Goal: Task Accomplishment & Management: Complete application form

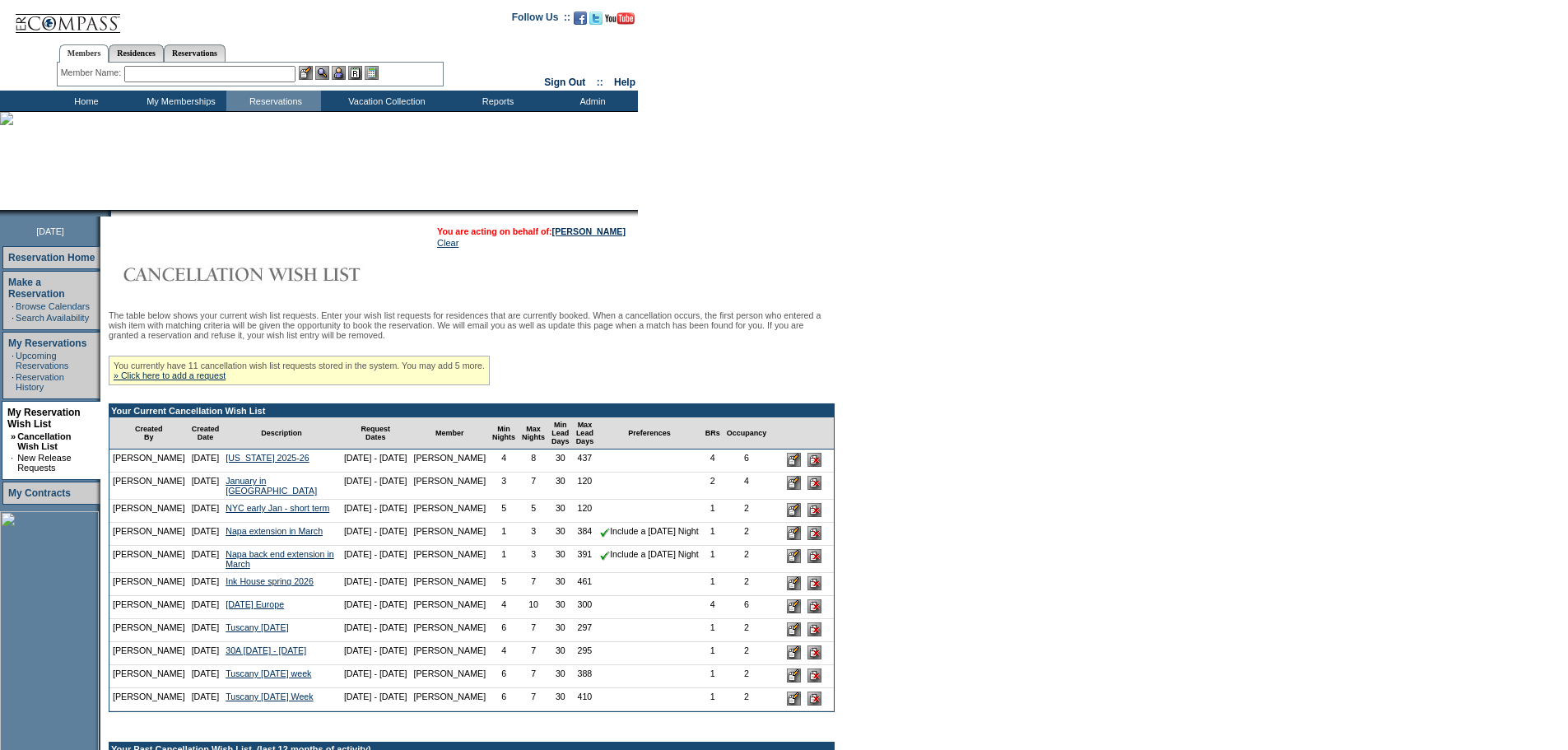
scroll to position [150, 0]
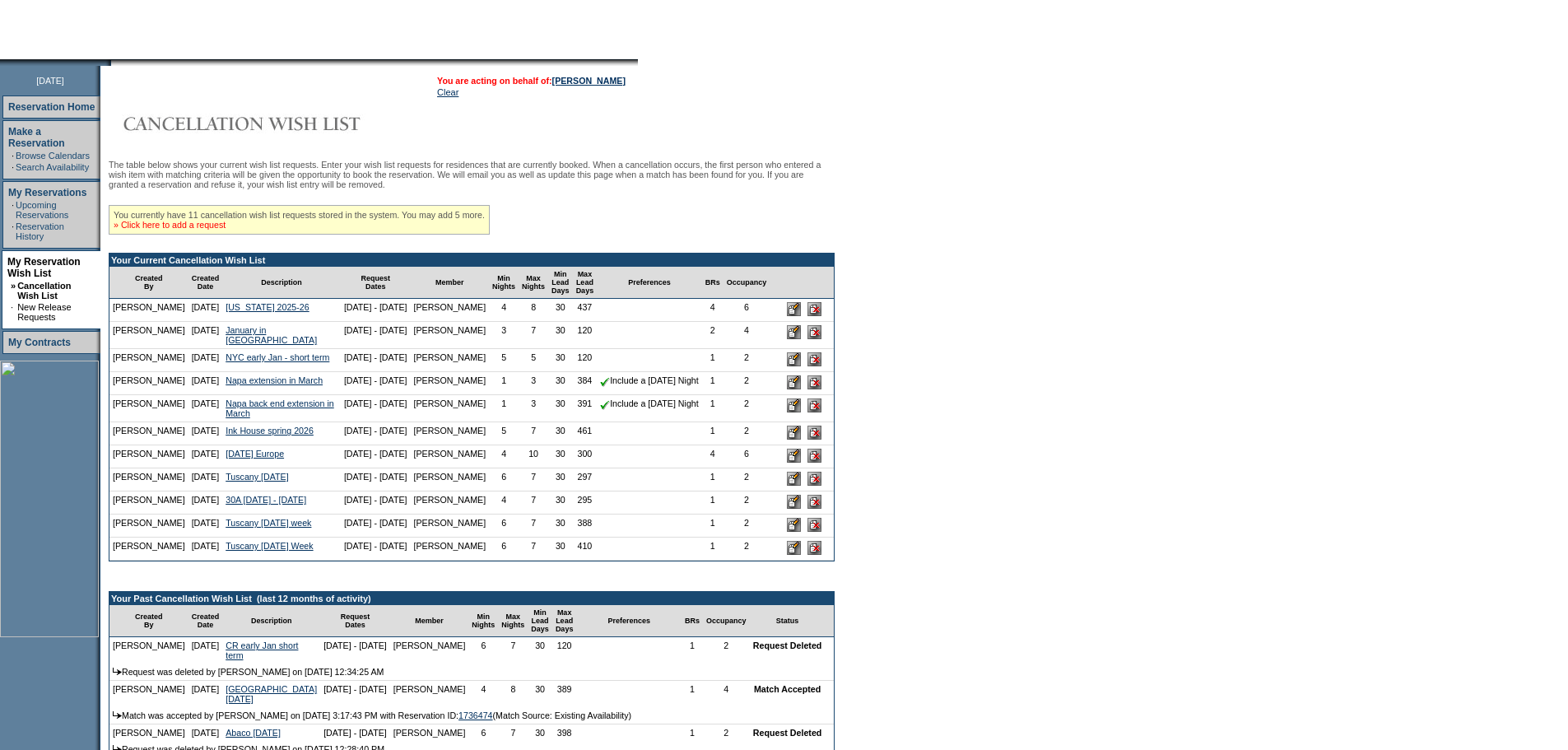
click at [205, 230] on link "» Click here to add a request" at bounding box center [169, 225] width 112 height 10
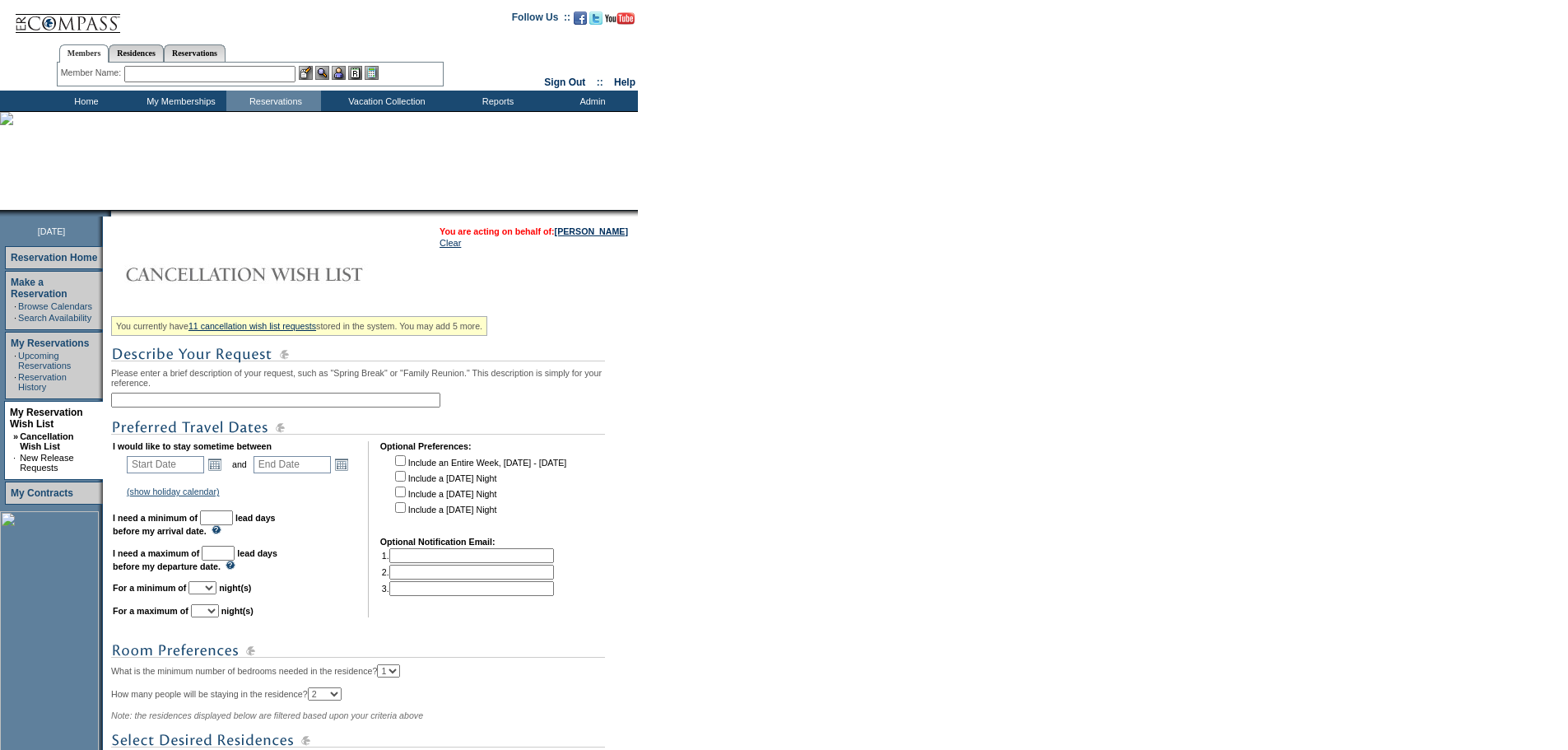
click at [197, 407] on input "text" at bounding box center [276, 400] width 329 height 15
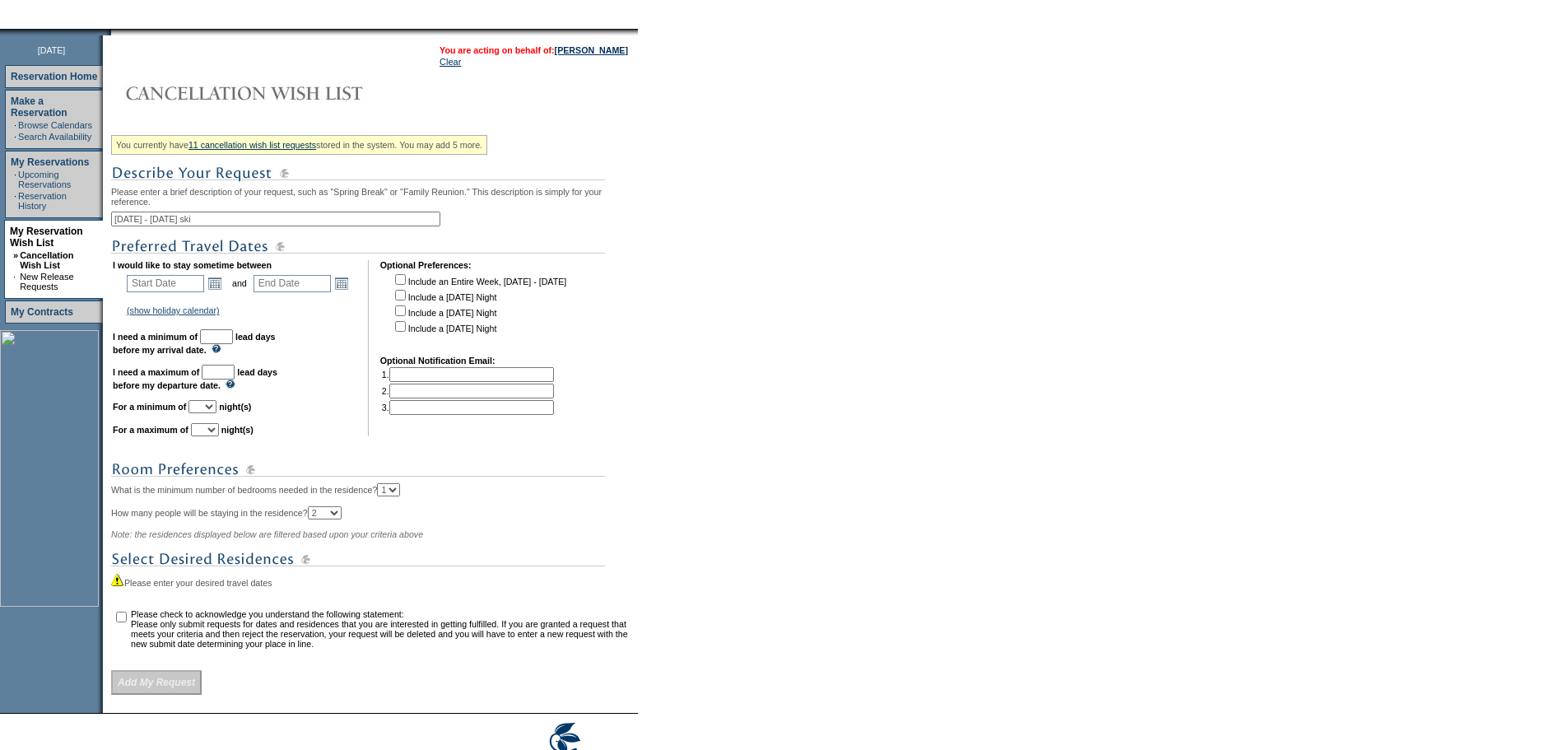
scroll to position [184, 0]
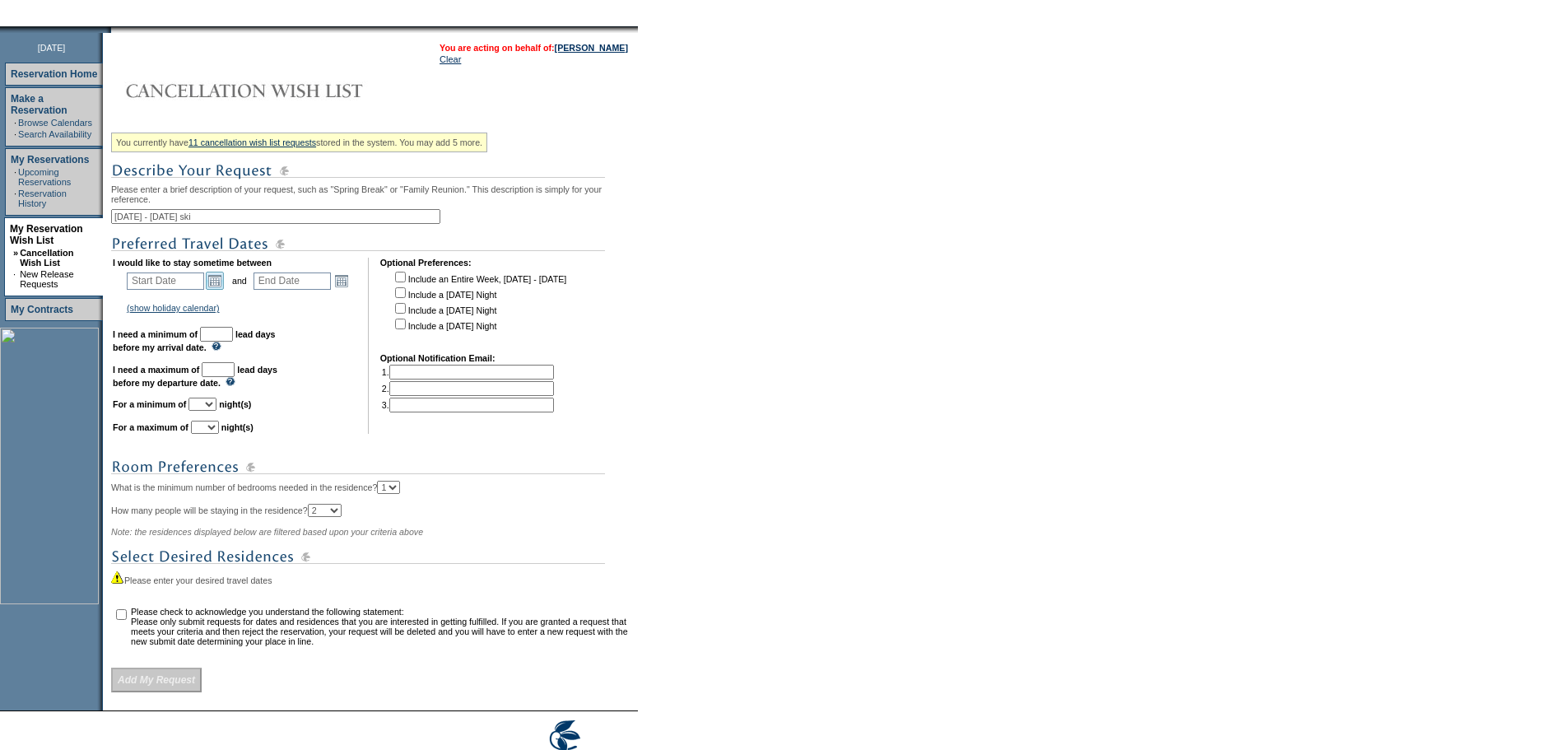
type input "March 6 - 15 ski"
click at [215, 290] on link "Open the calendar popup." at bounding box center [215, 281] width 19 height 19
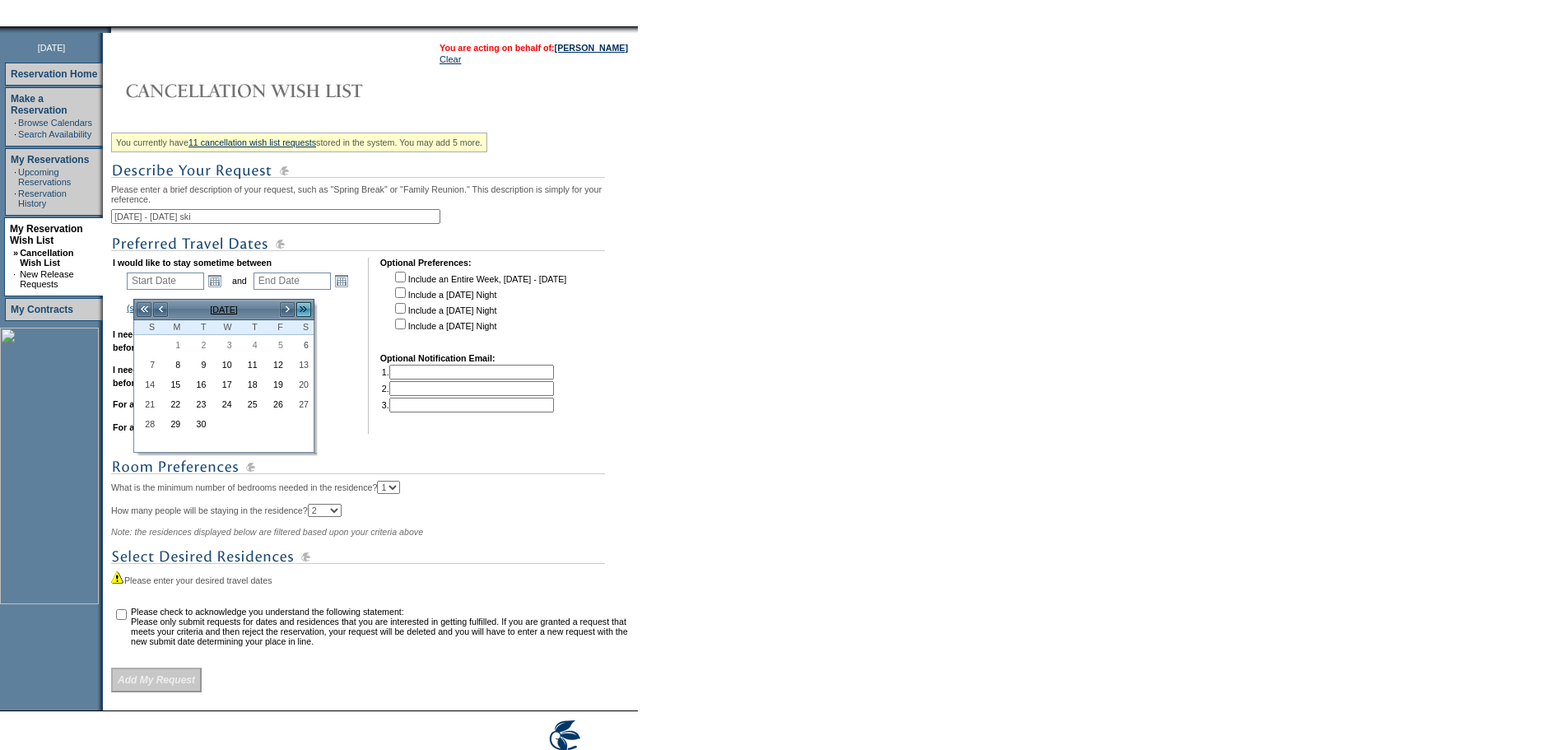
click at [310, 310] on link ">>" at bounding box center [303, 310] width 17 height 17
click at [144, 312] on link "<<" at bounding box center [144, 310] width 17 height 17
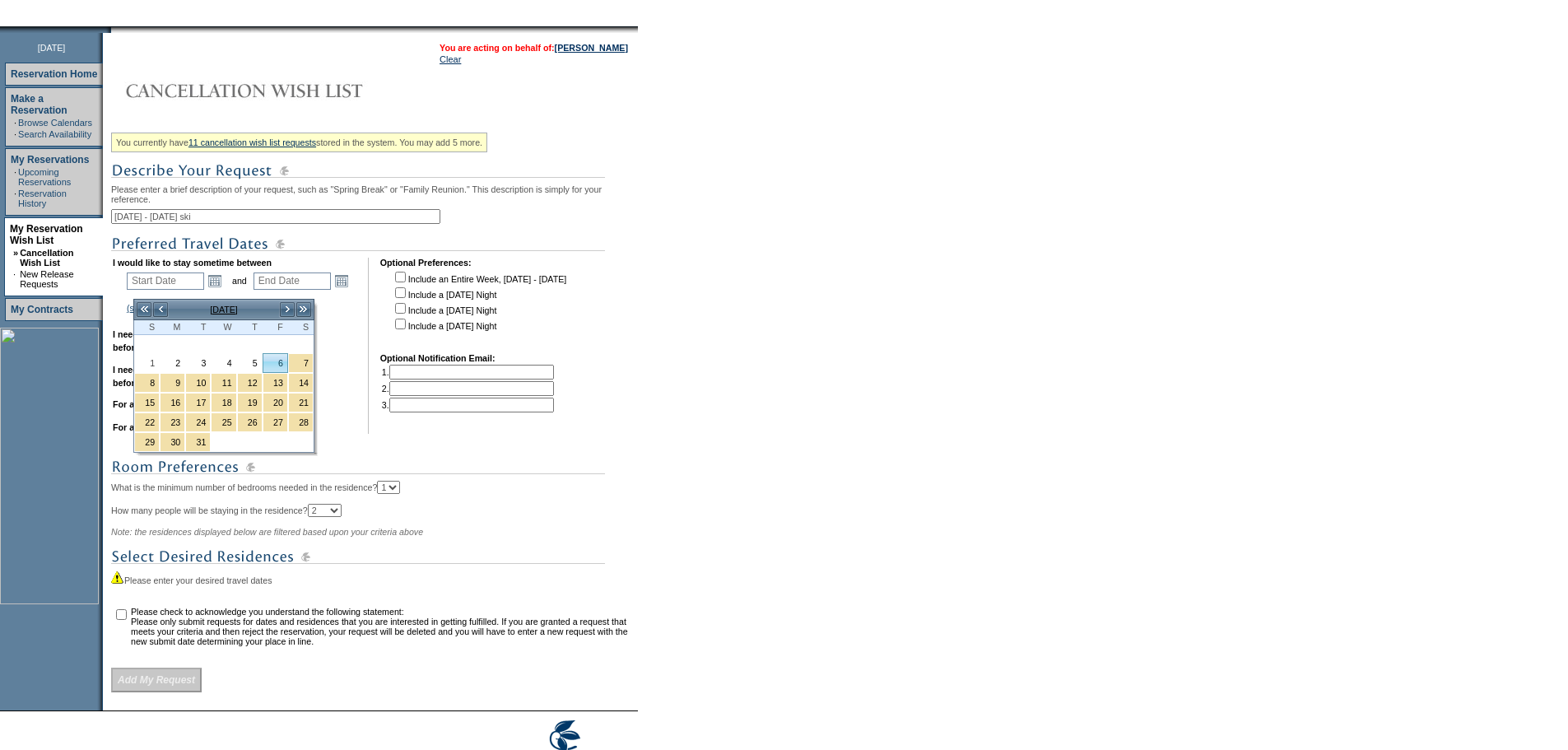
click at [281, 362] on link "6" at bounding box center [276, 363] width 24 height 19
type input "2026-03-06"
type input "2026-03-07"
type input "3/6/2026"
type input "3/7/2026"
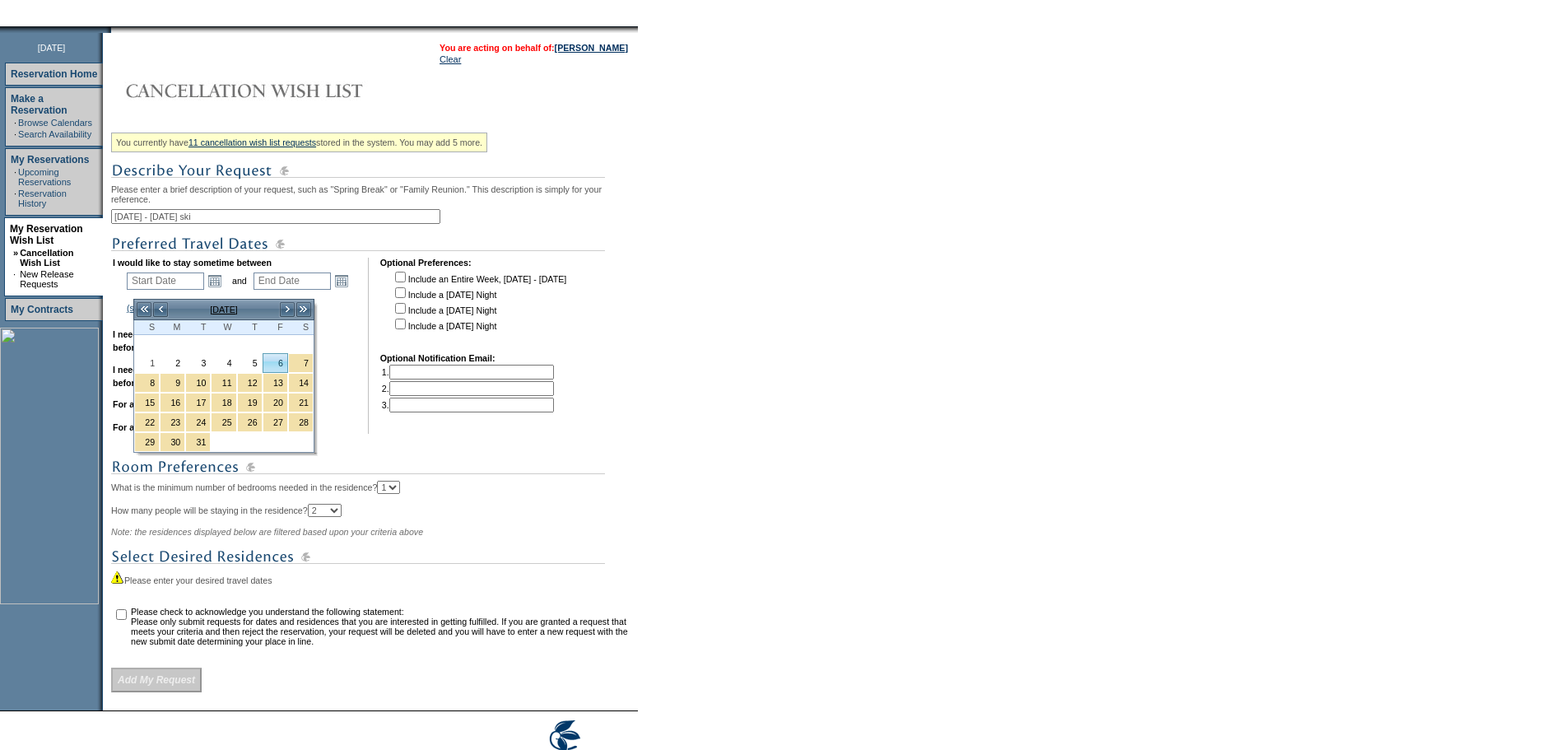
type input "186"
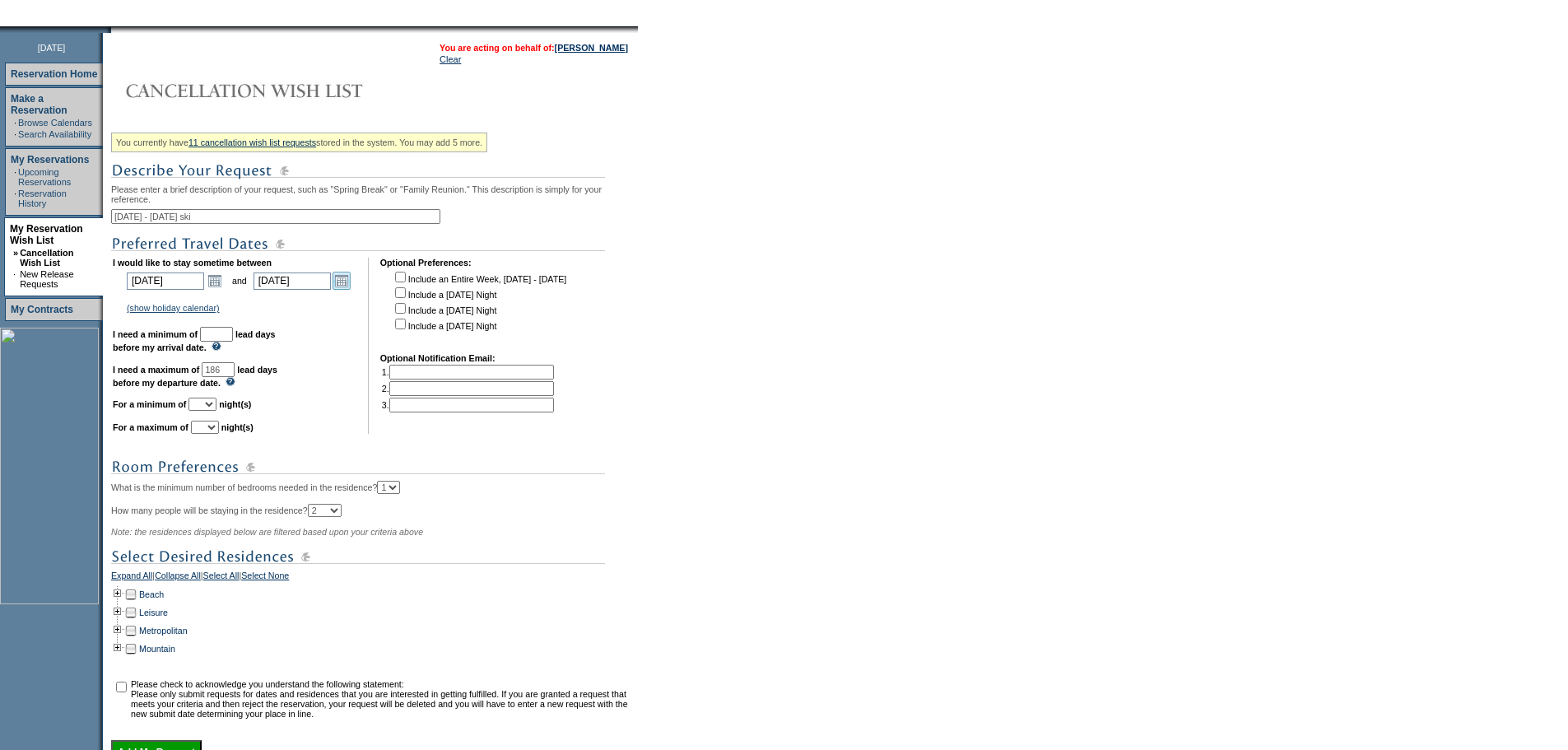
click at [351, 288] on link "Open the calendar popup." at bounding box center [341, 281] width 19 height 19
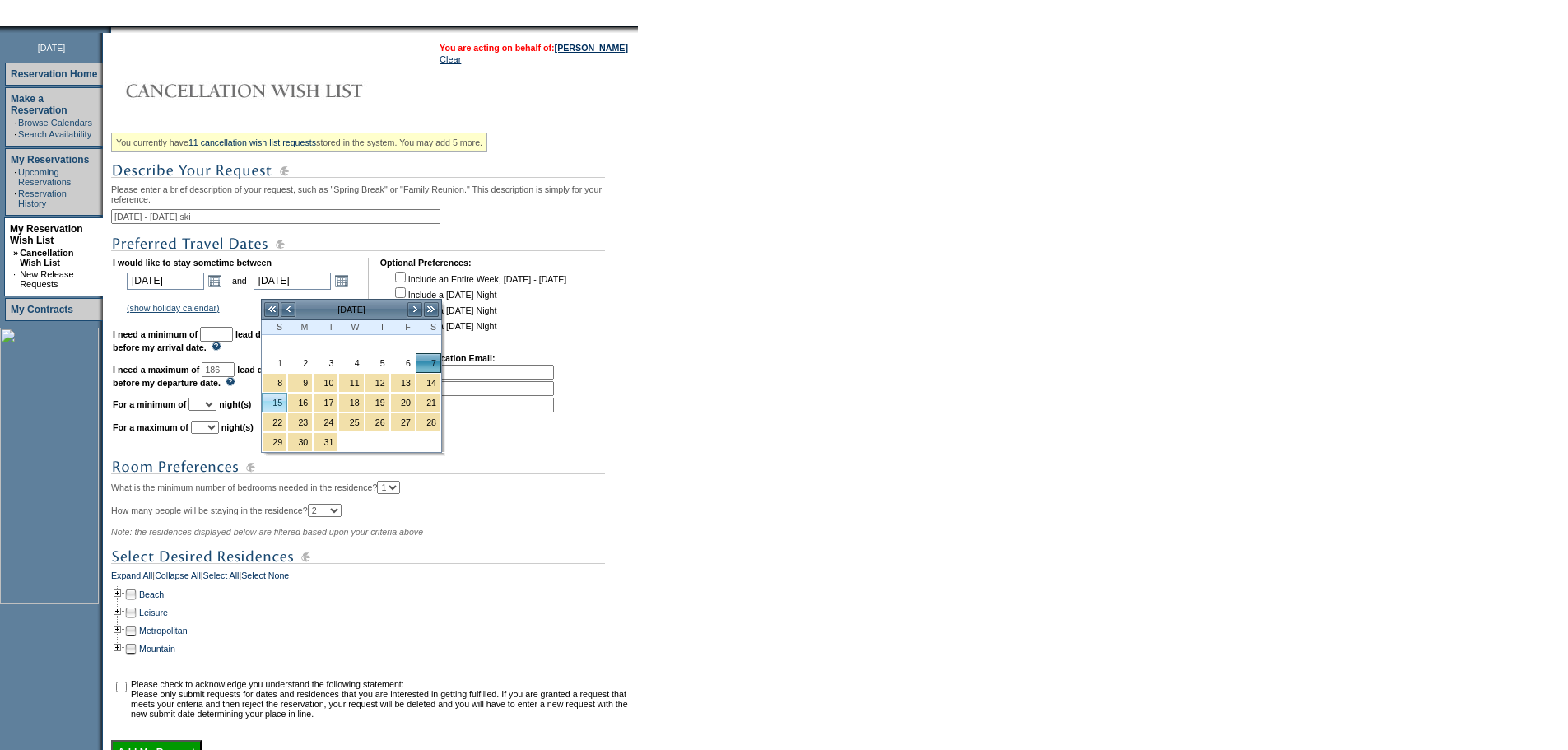
click at [281, 402] on link "15" at bounding box center [275, 403] width 24 height 19
type input "2026-03-15"
type input "3/15/2026"
type input "194"
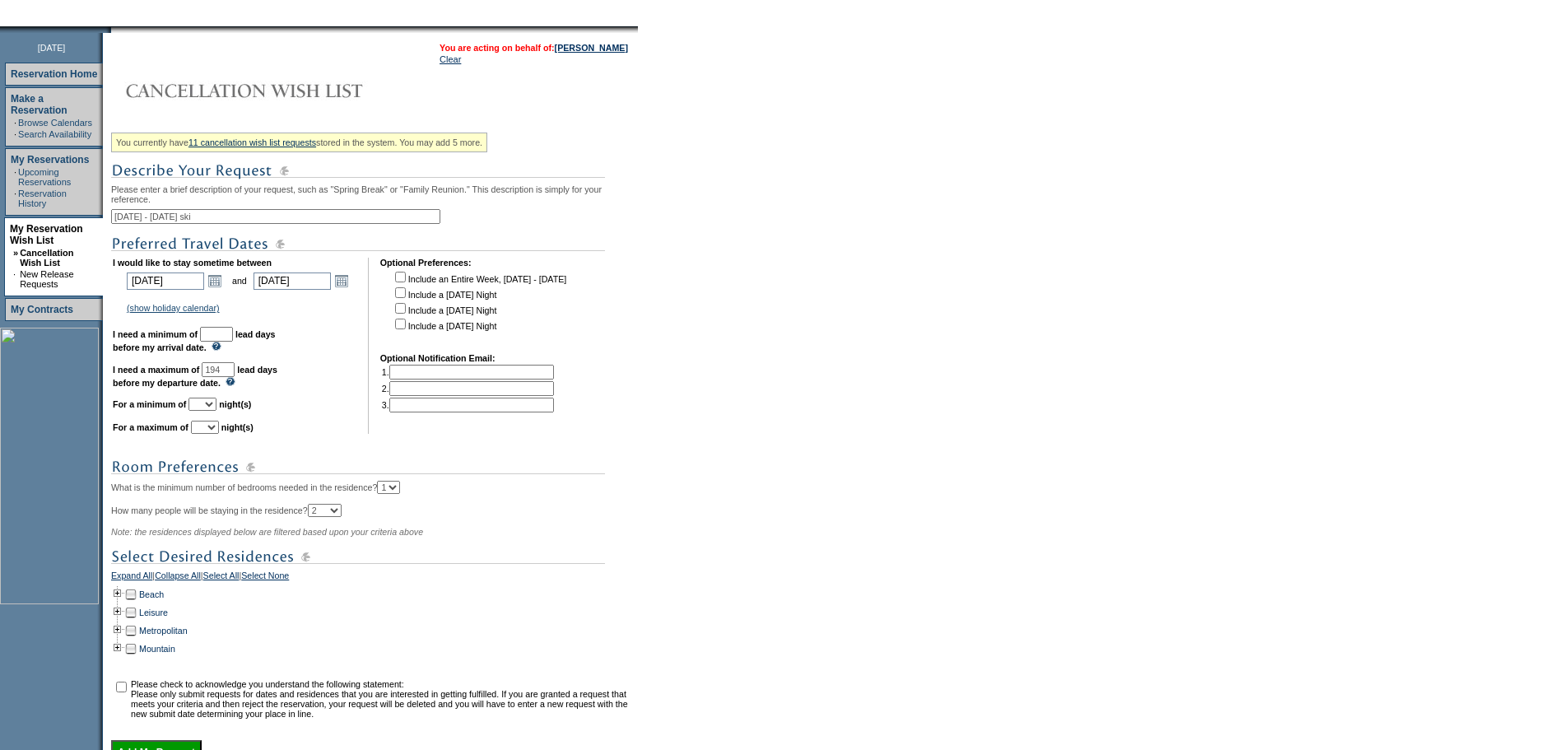
click at [233, 342] on input "text" at bounding box center [216, 334] width 32 height 15
type input "30"
click at [216, 411] on select "1 2 3 4 5 6 7 8 9 10 11 12 13 14" at bounding box center [202, 404] width 28 height 13
select select "5"
click at [209, 411] on select "1 2 3 4 5 6 7 8 9 10 11 12 13 14" at bounding box center [202, 404] width 28 height 13
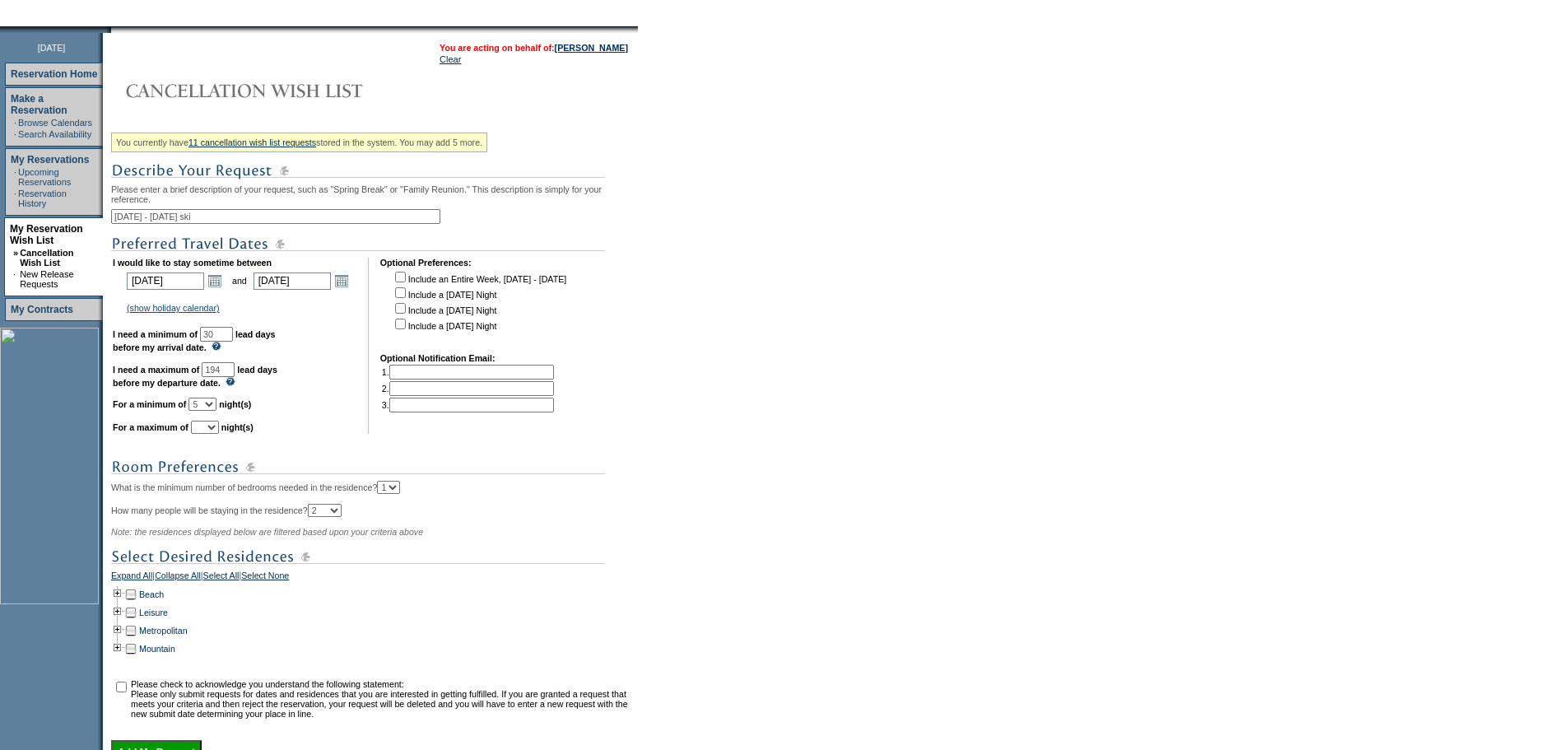
click at [219, 434] on select "1 2 3 4 5 6 7 8 9 10 11 12 13 14" at bounding box center [205, 427] width 28 height 13
select select "7"
click at [212, 434] on select "1 2 3 4 5 6 7 8 9 10 11 12 13 14" at bounding box center [205, 427] width 28 height 13
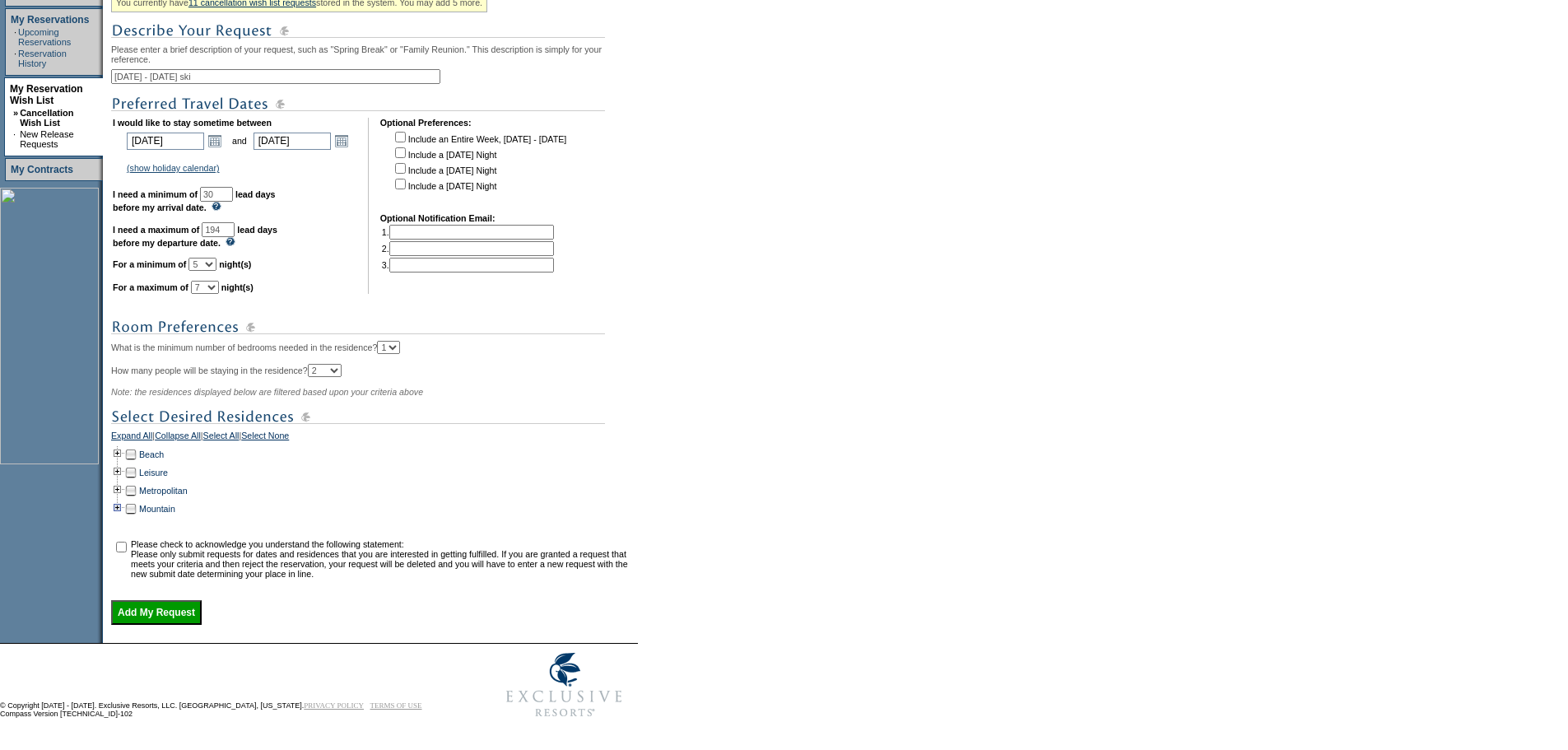
click at [124, 499] on td at bounding box center [118, 509] width 13 height 19
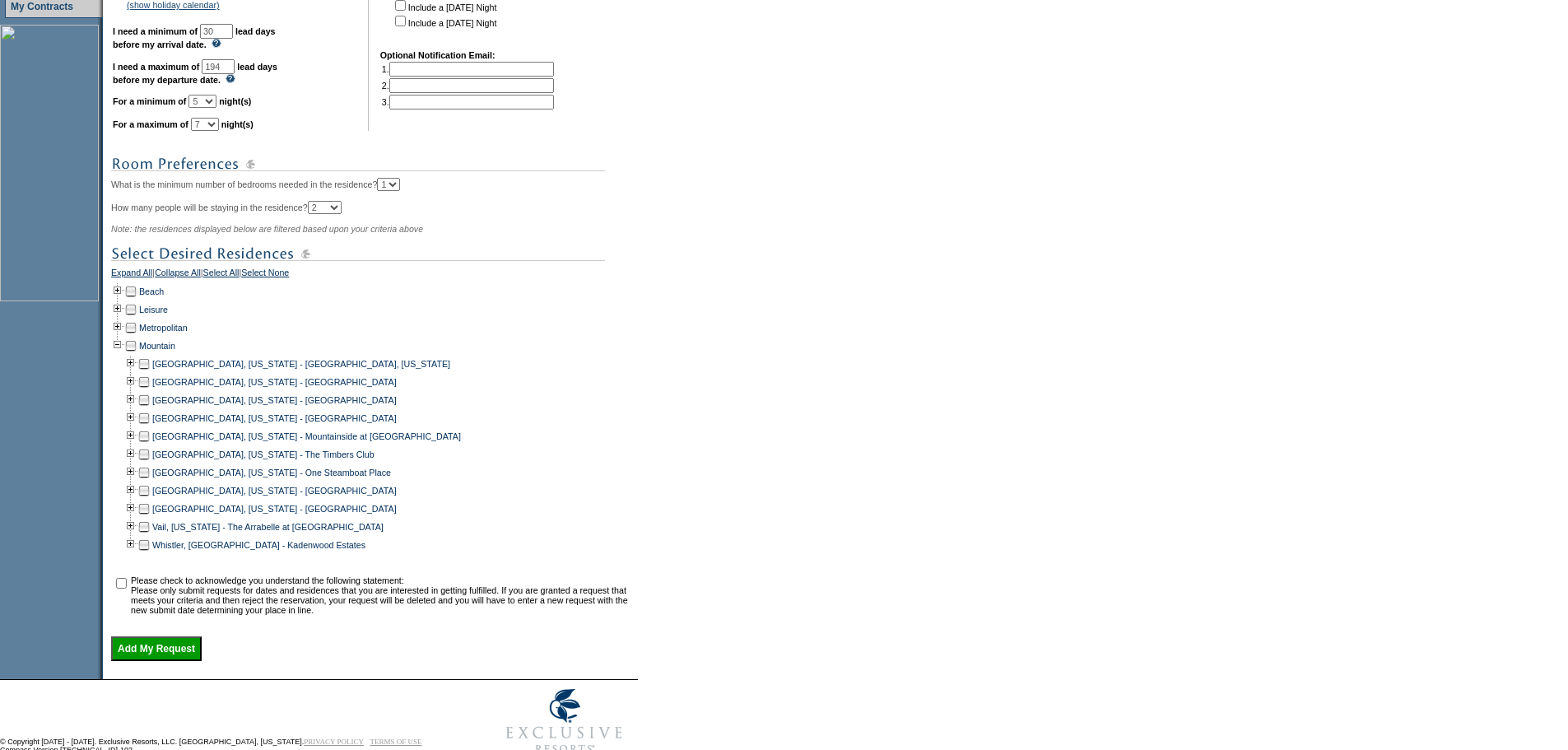
scroll to position [487, 0]
click at [150, 372] on td at bounding box center [144, 363] width 13 height 19
click at [150, 390] on td at bounding box center [144, 381] width 13 height 19
click at [150, 408] on td at bounding box center [144, 399] width 13 height 19
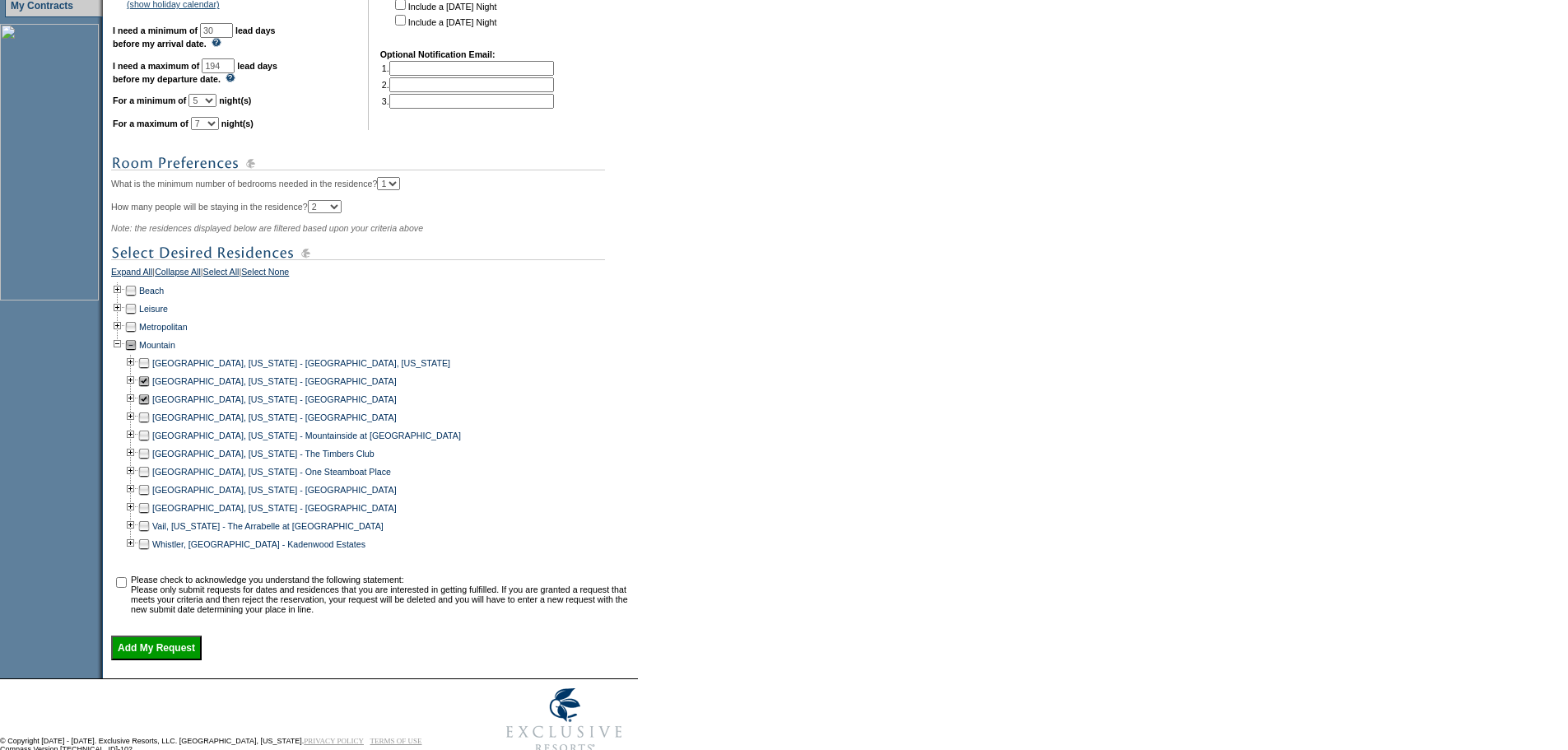
scroll to position [539, 0]
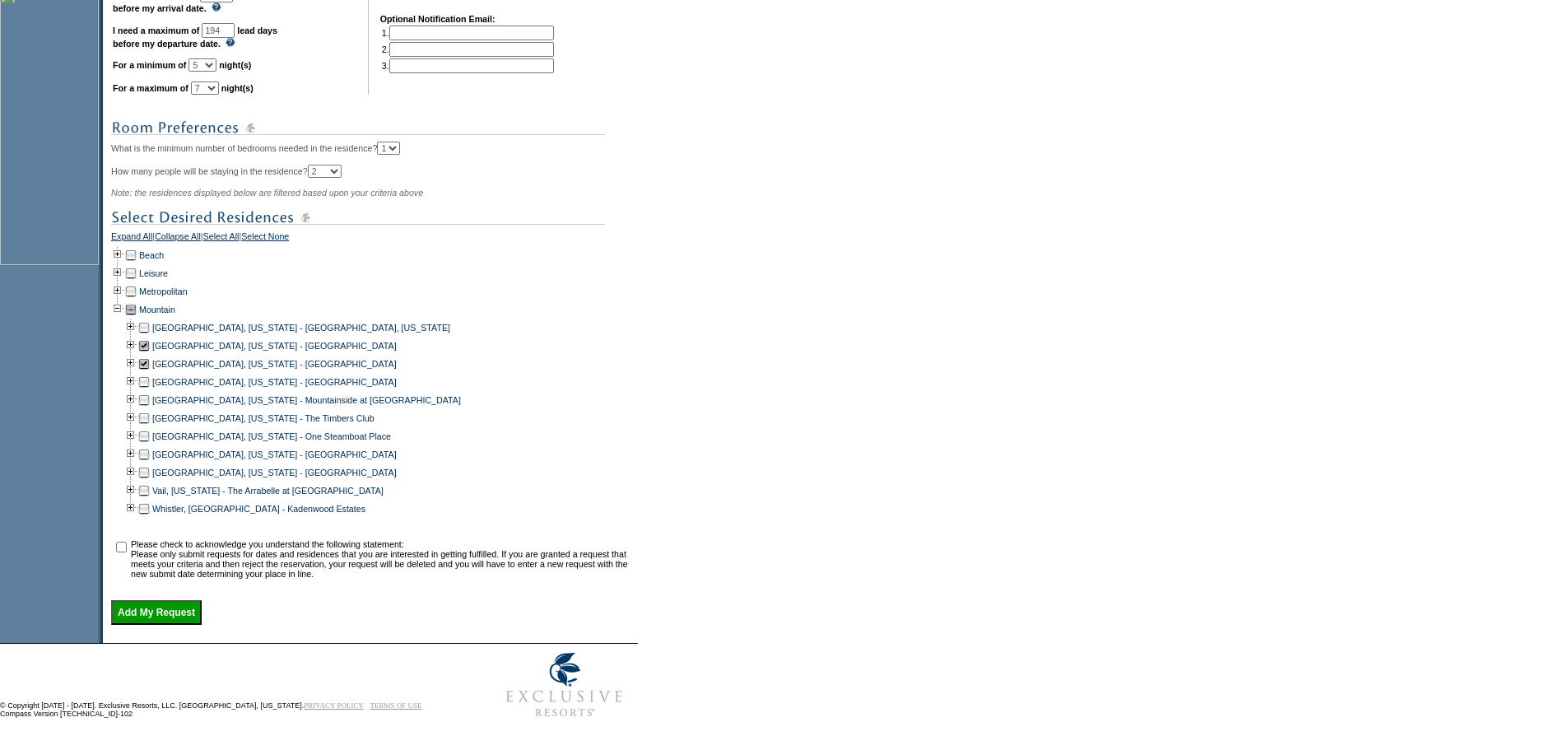
click at [150, 427] on td at bounding box center [144, 419] width 13 height 19
click at [147, 446] on td at bounding box center [144, 436] width 13 height 19
click at [150, 495] on td at bounding box center [144, 491] width 13 height 19
click at [150, 482] on td at bounding box center [144, 472] width 13 height 19
click at [590, 330] on div "Beaver Creek, Colorado - Beaver Creek, Colorado" at bounding box center [372, 328] width 522 height 19
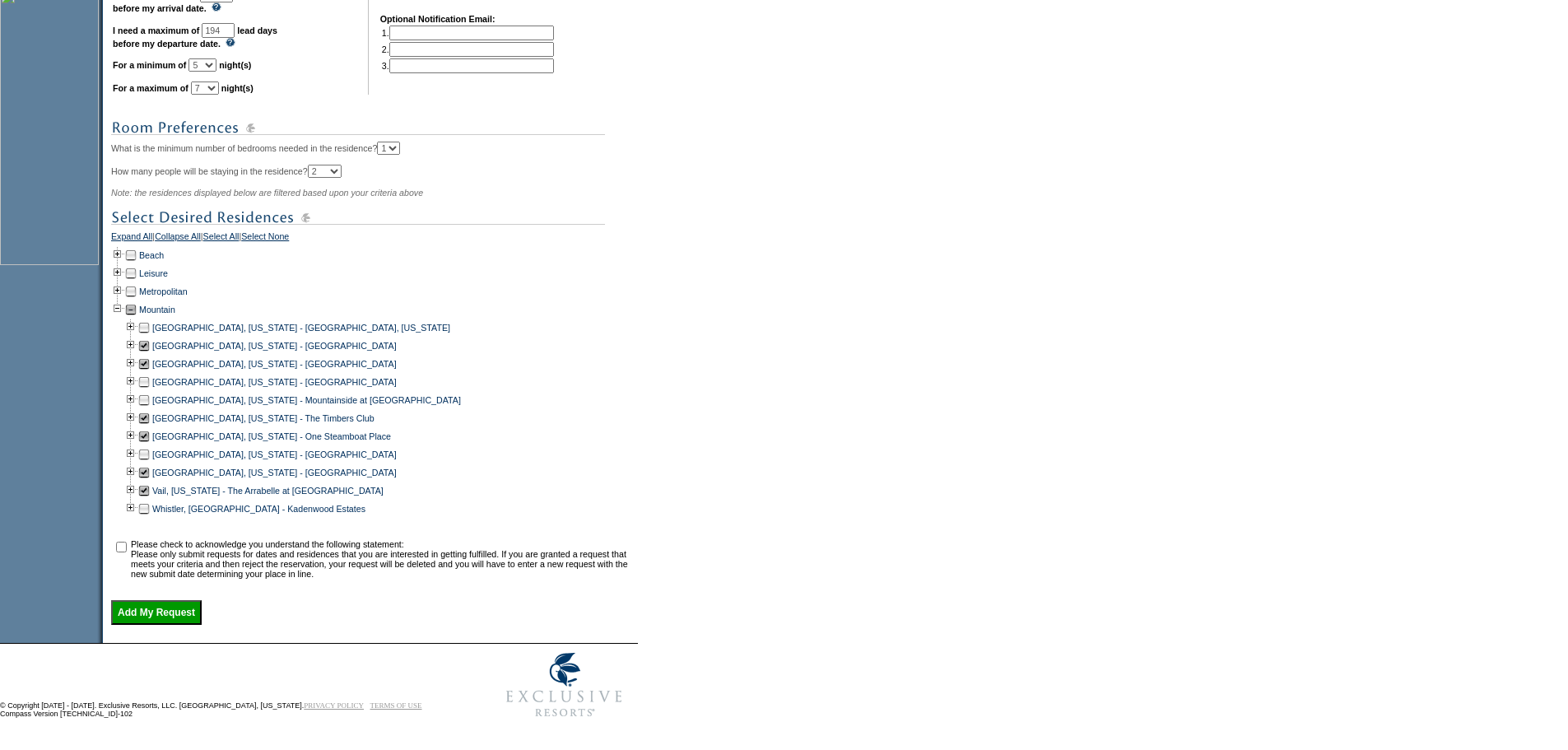
click at [557, 427] on div "Snowmass, Colorado - The Timbers Club" at bounding box center [372, 419] width 522 height 19
click at [511, 368] on div "Deer Valley, Utah - Montage Deer Valley" at bounding box center [372, 364] width 522 height 19
click at [150, 409] on td at bounding box center [144, 400] width 13 height 19
click at [128, 572] on td at bounding box center [122, 559] width 17 height 40
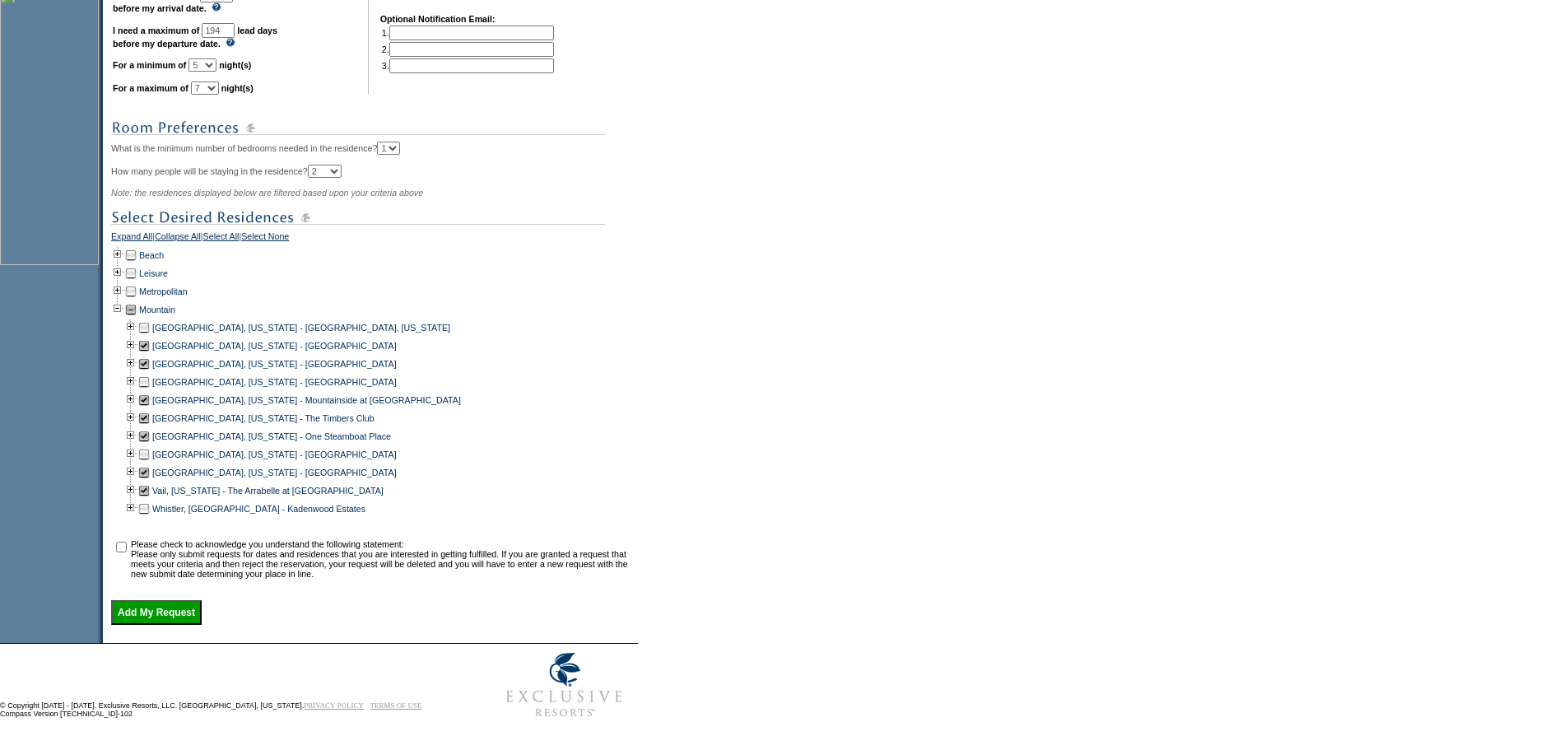
click at [127, 552] on input "checkbox" at bounding box center [122, 548] width 11 height 11
checkbox input "true"
click at [186, 625] on input "Add My Request" at bounding box center [157, 613] width 91 height 25
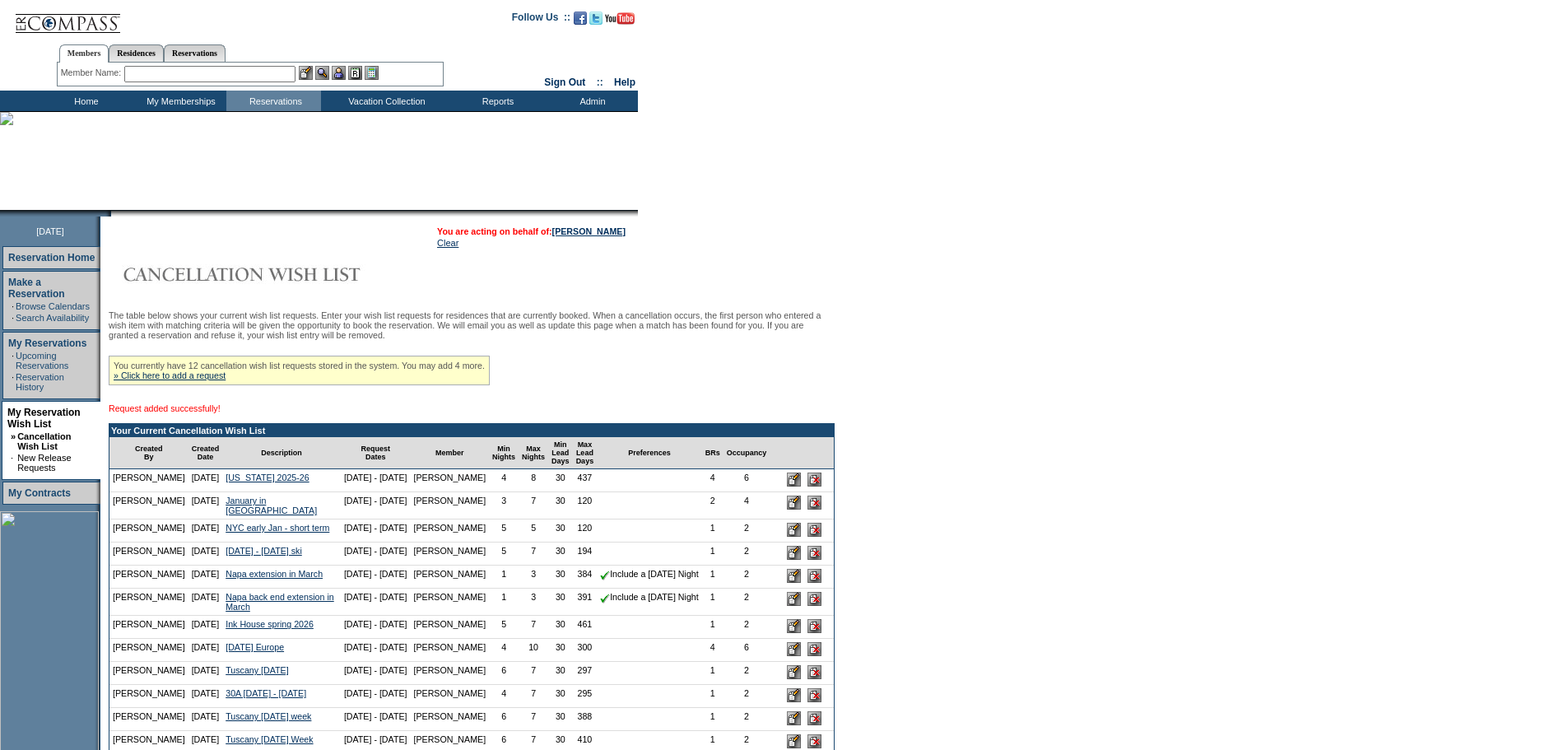
scroll to position [223, 0]
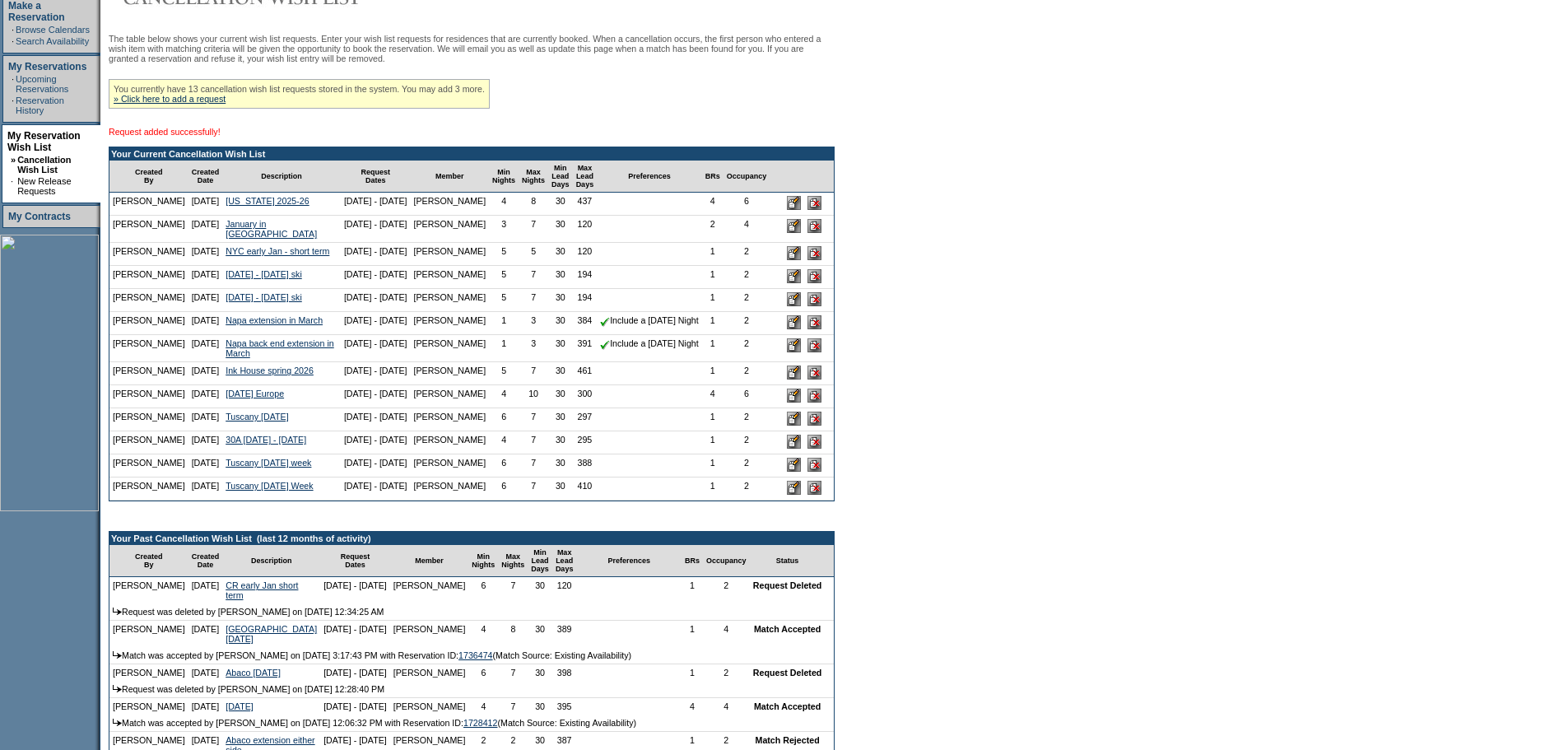
scroll to position [279, 0]
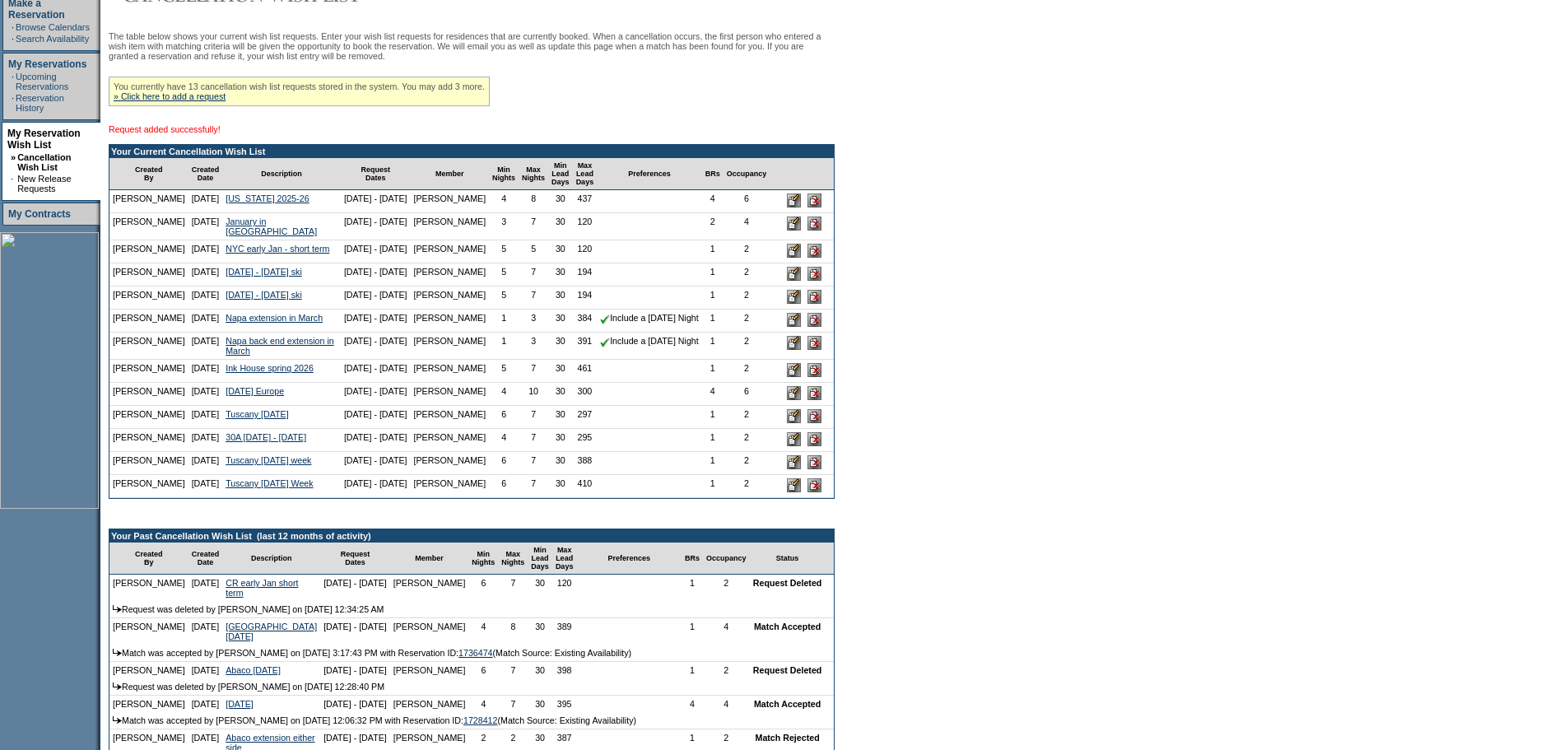
click at [787, 281] on input "image" at bounding box center [793, 273] width 14 height 14
